Goal: Find specific page/section: Find specific page/section

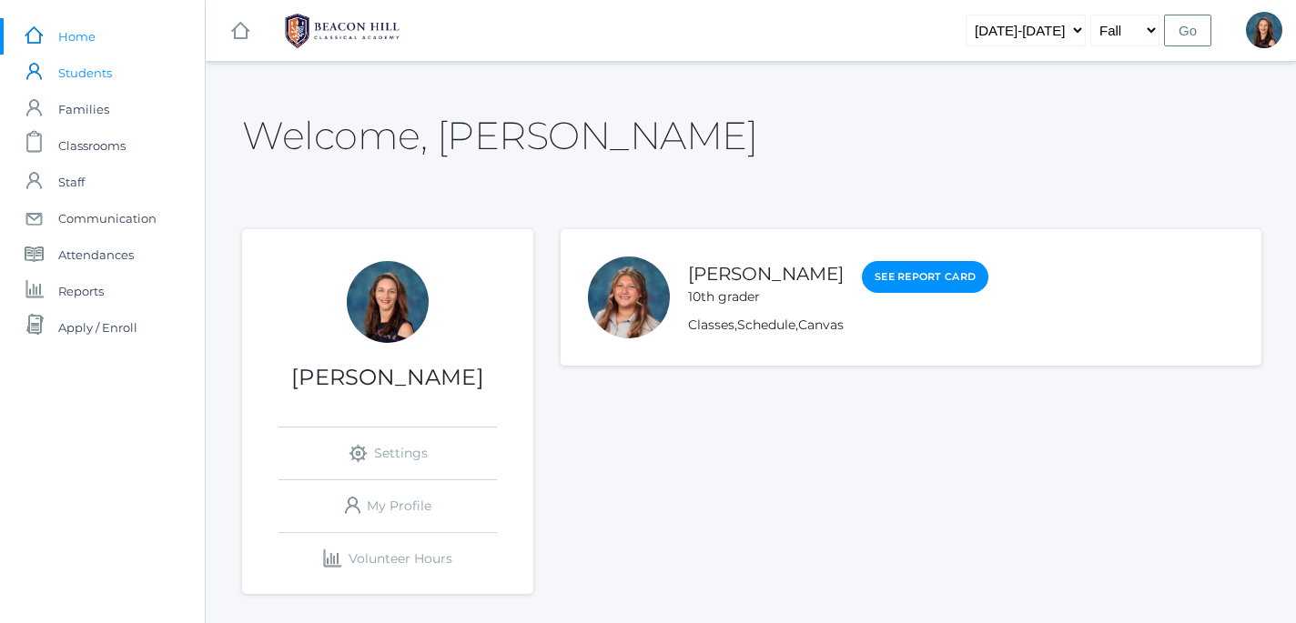
click at [86, 71] on span "Students" at bounding box center [85, 73] width 54 height 36
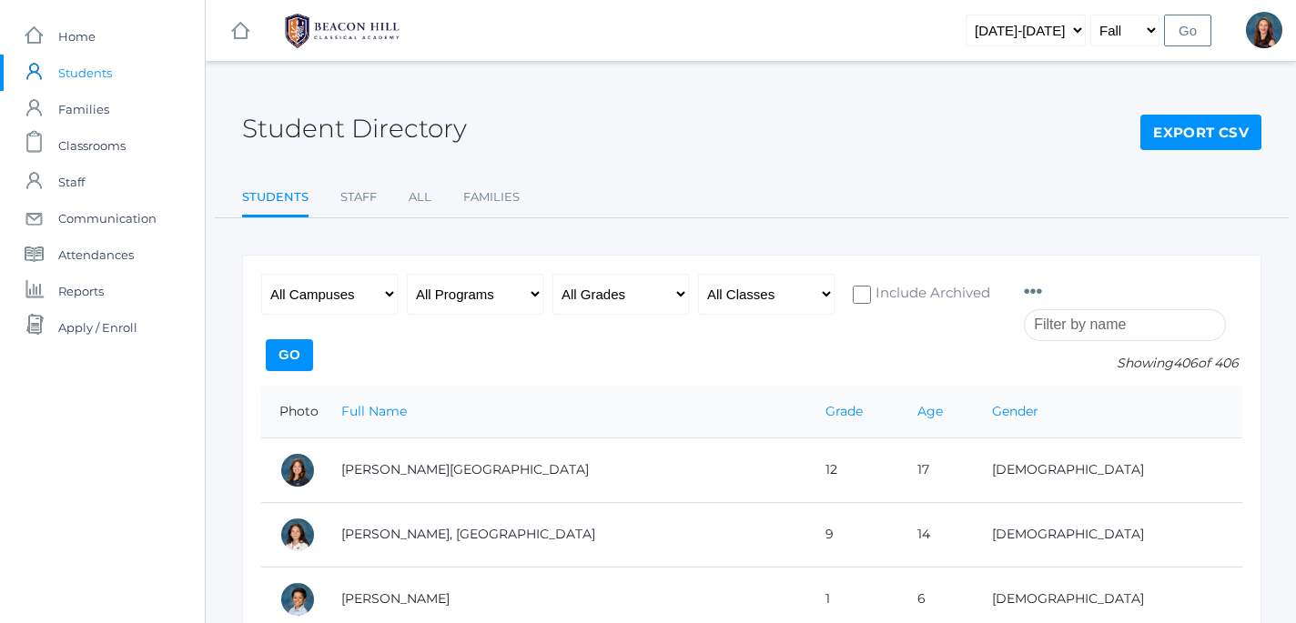
click at [1097, 326] on input "search" at bounding box center [1125, 325] width 202 height 32
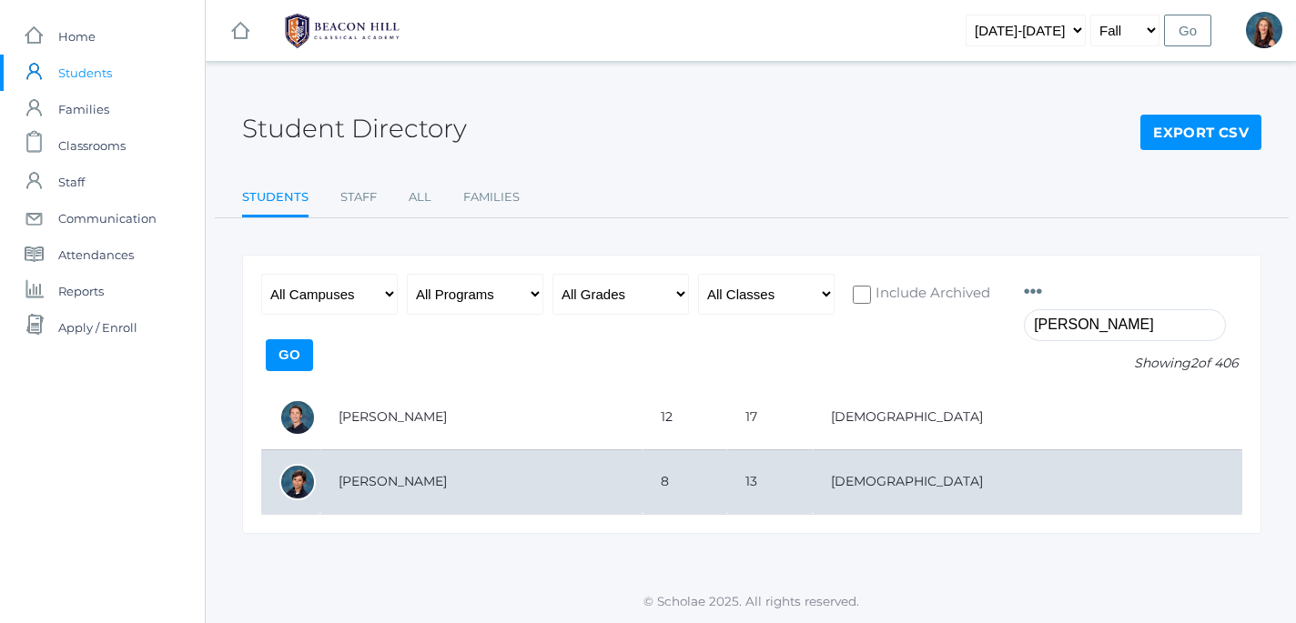
type input "[PERSON_NAME]"
click at [443, 477] on td "[PERSON_NAME]" at bounding box center [481, 482] width 322 height 65
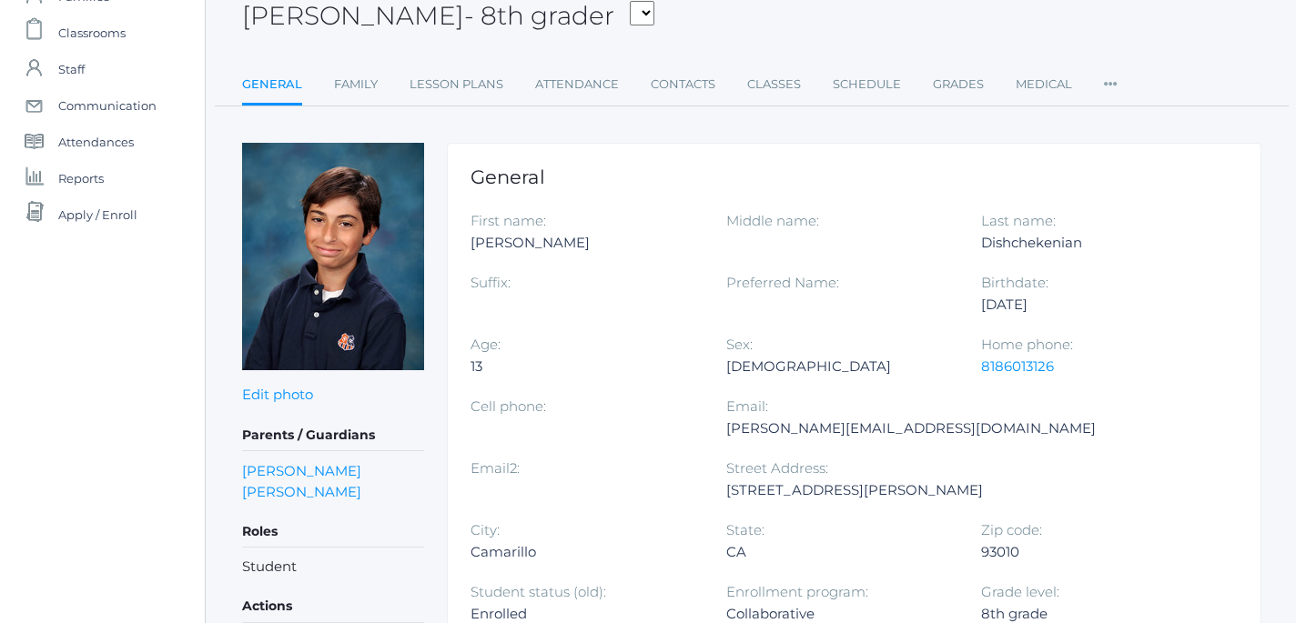
scroll to position [117, 0]
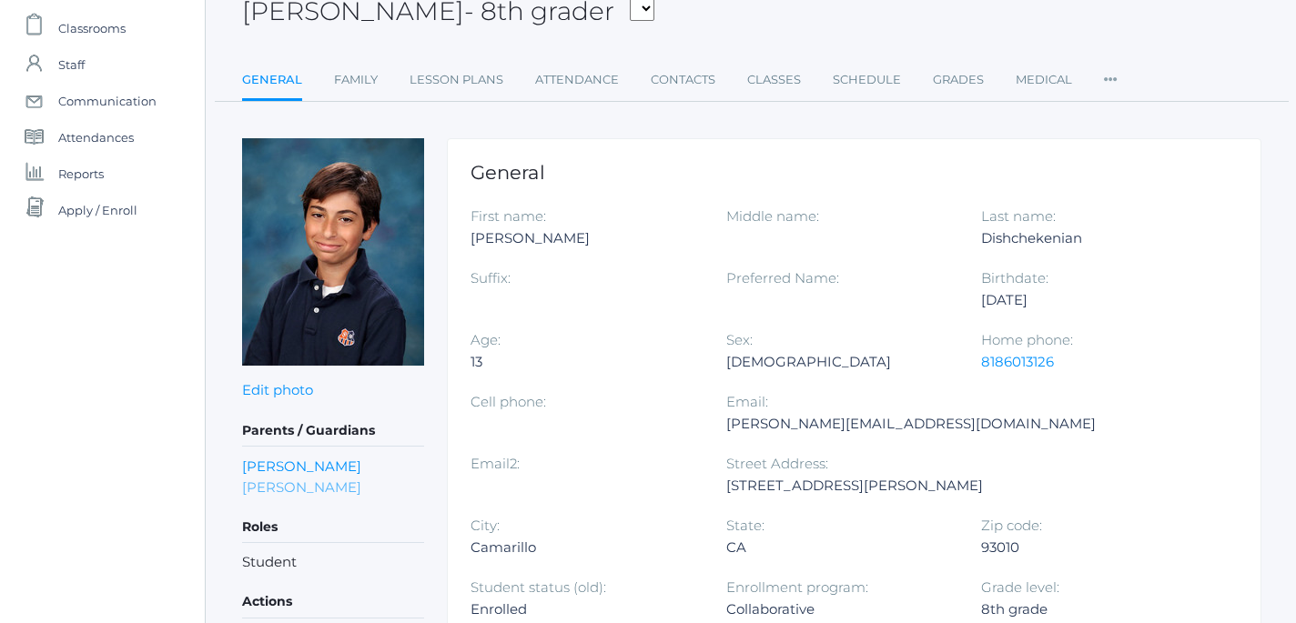
click at [334, 487] on link "[PERSON_NAME]" at bounding box center [301, 487] width 119 height 21
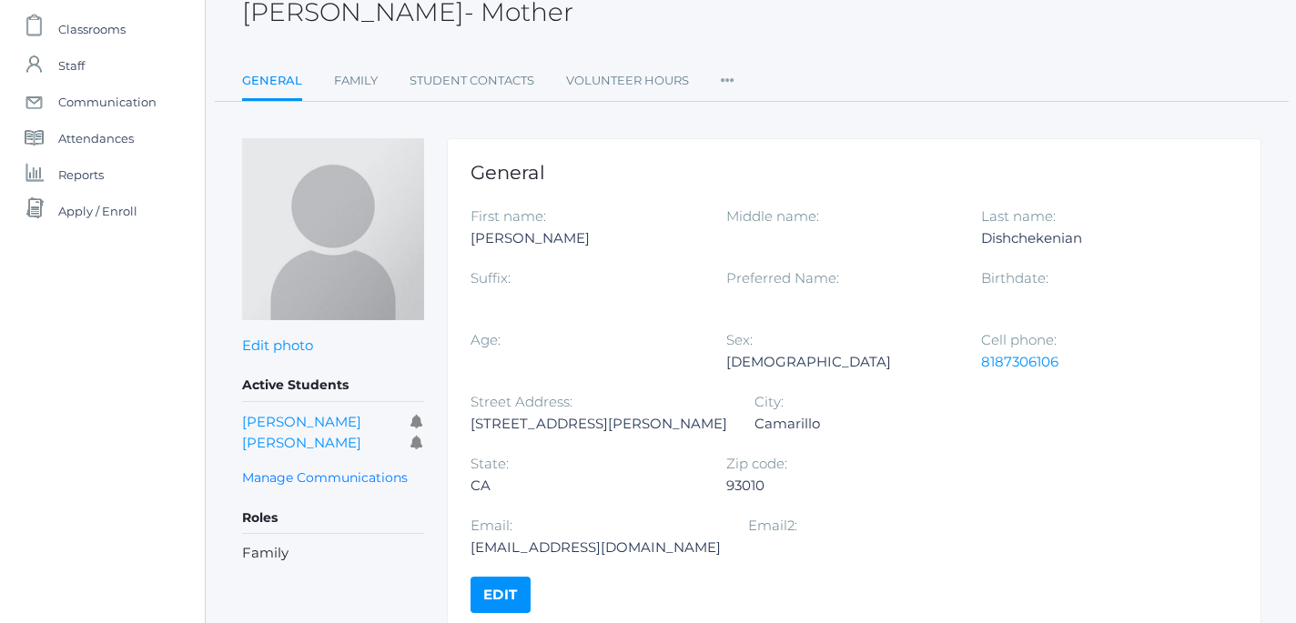
scroll to position [135, 0]
